Goal: Information Seeking & Learning: Learn about a topic

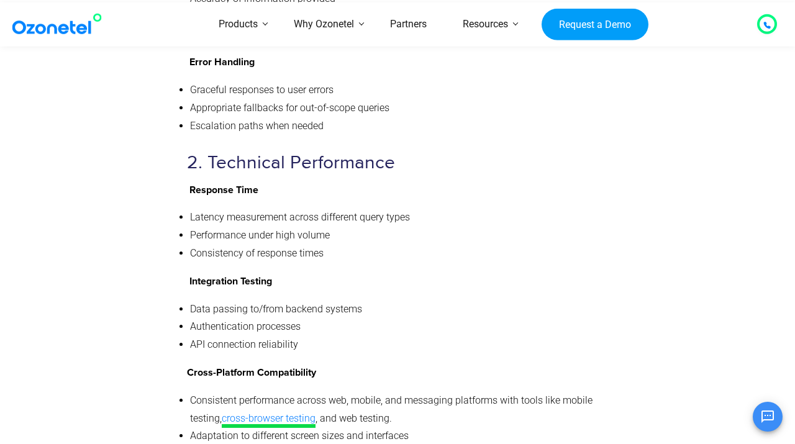
scroll to position [5167, 0]
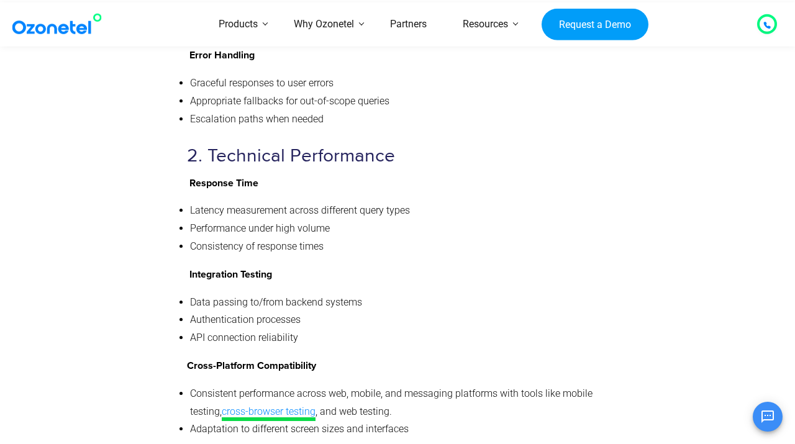
click at [278, 406] on link "cross-browser testing" at bounding box center [269, 414] width 94 height 16
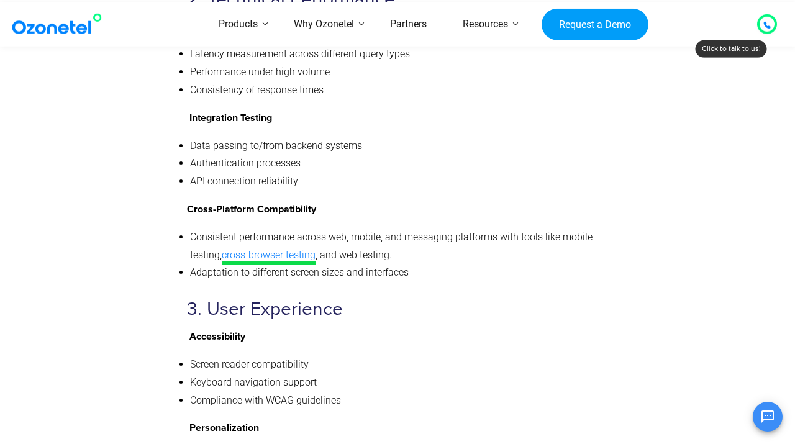
scroll to position [5324, 0]
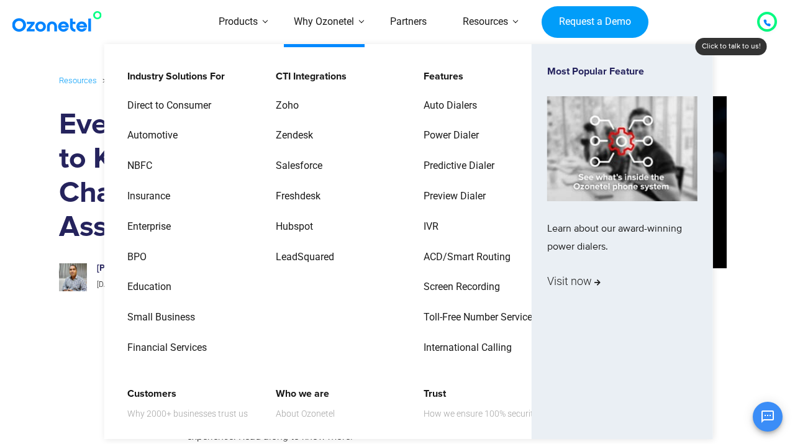
click at [316, 95] on li "Zoho" at bounding box center [334, 110] width 132 height 30
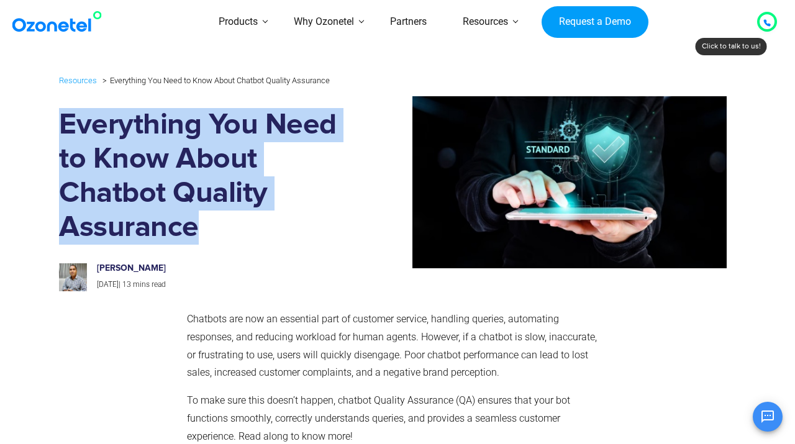
drag, startPoint x: 60, startPoint y: 121, endPoint x: 239, endPoint y: 218, distance: 204.0
click at [240, 219] on h1 "Everything You Need to Know About Chatbot Quality Assurance" at bounding box center [200, 176] width 282 height 137
copy h1 "Everything You Need to Know About Chatbot Quality Assurance"
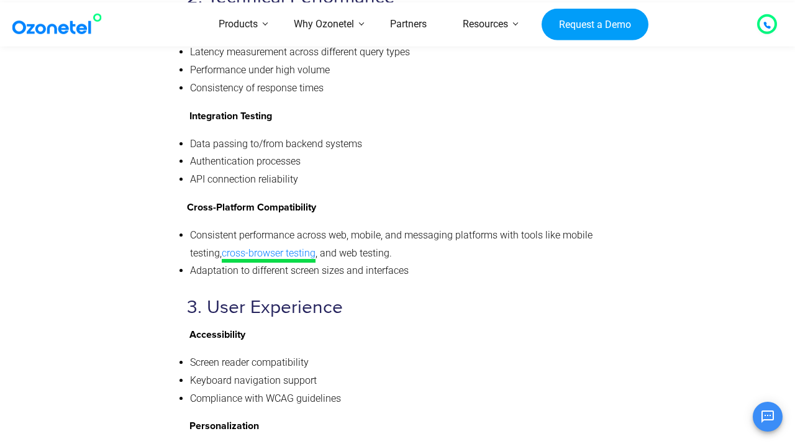
scroll to position [5324, 0]
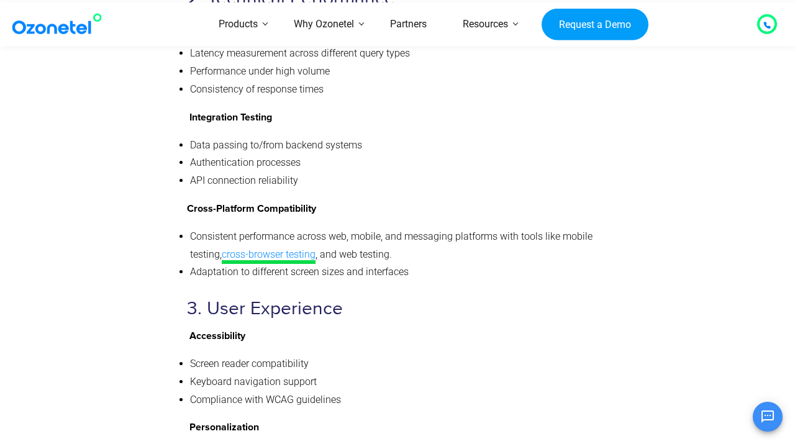
click at [289, 248] on link "cross-browser testing" at bounding box center [269, 256] width 94 height 16
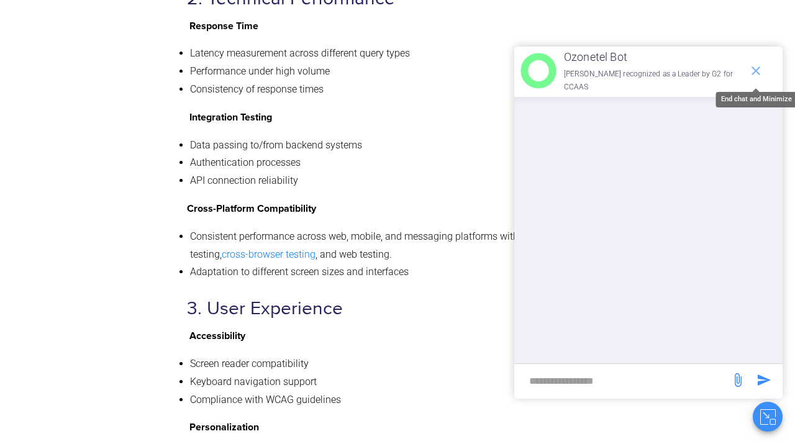
click at [757, 69] on icon "end chat or minimize" at bounding box center [756, 70] width 9 height 9
